Goal: Task Accomplishment & Management: Complete application form

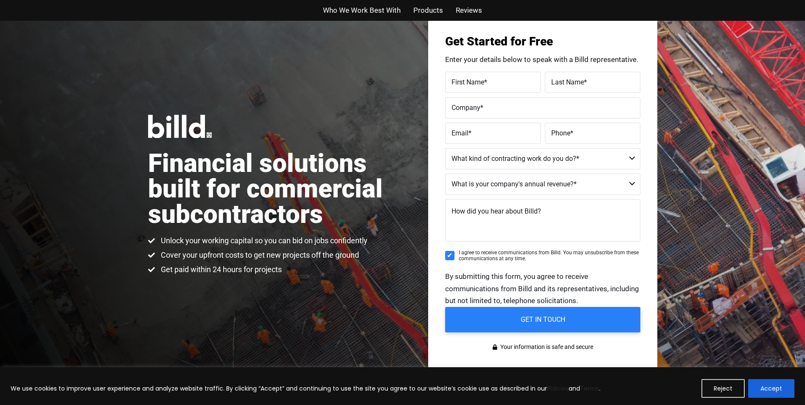
scroll to position [42, 0]
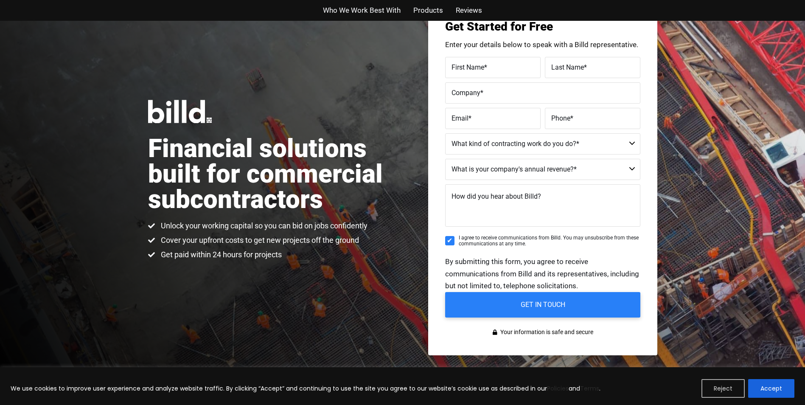
click at [727, 388] on button "Reject" at bounding box center [723, 388] width 43 height 19
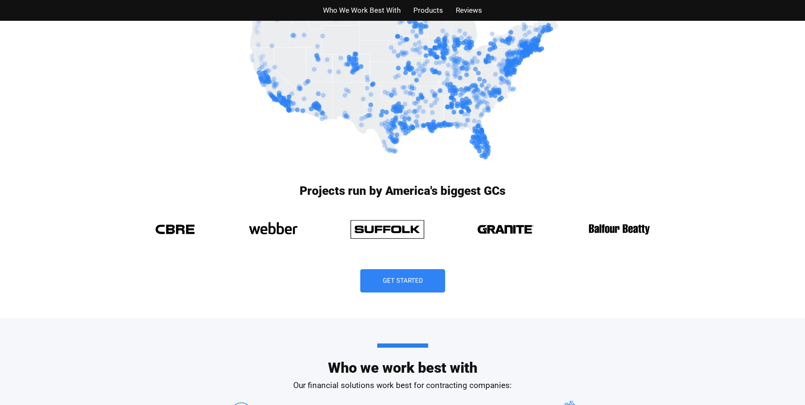
scroll to position [553, 0]
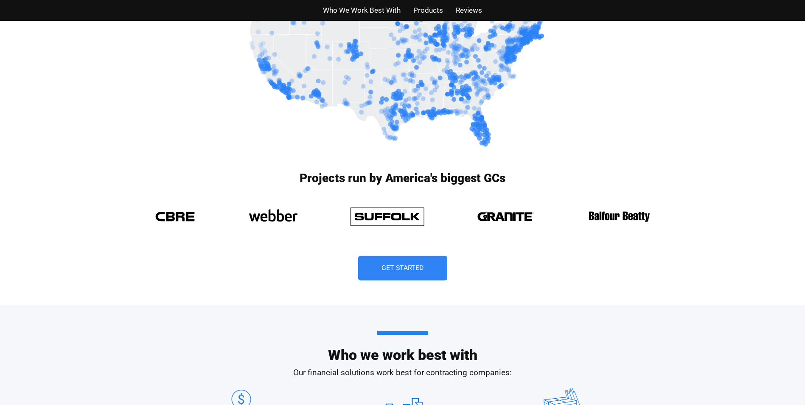
click at [408, 267] on span "Get Started" at bounding box center [403, 267] width 42 height 7
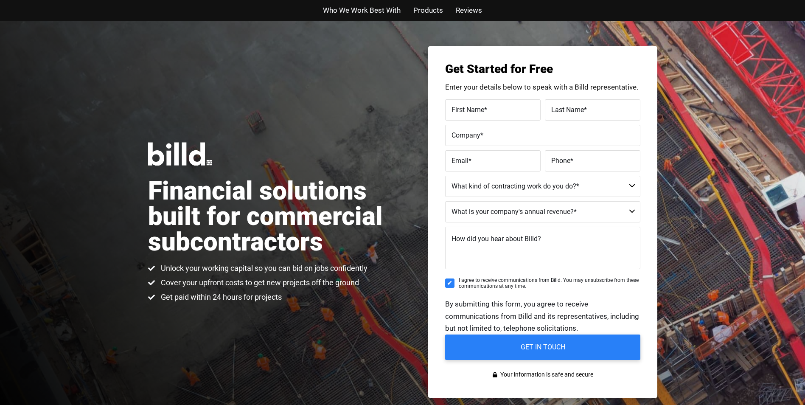
click at [500, 113] on label "First Name *" at bounding box center [493, 110] width 83 height 12
click at [500, 113] on input "First Name *" at bounding box center [493, 109] width 96 height 21
click at [440, 12] on span "Products" at bounding box center [428, 10] width 30 height 12
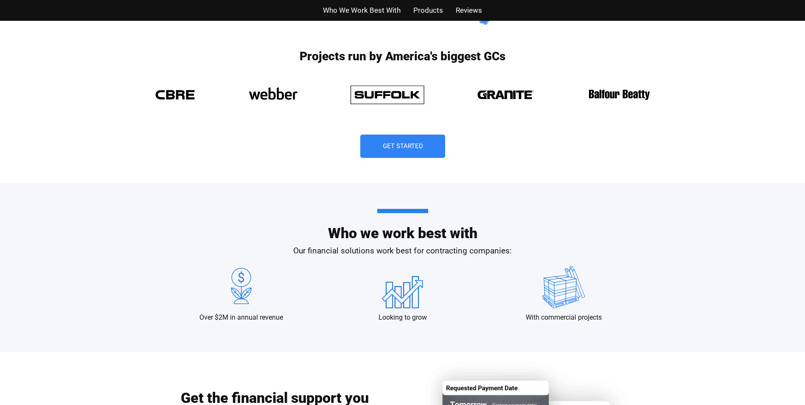
scroll to position [674, 0]
